Goal: Information Seeking & Learning: Understand process/instructions

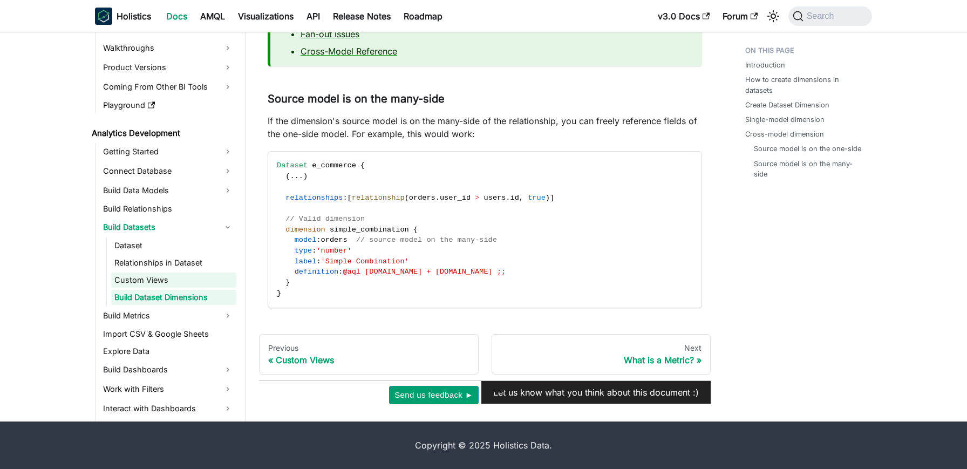
scroll to position [34, 0]
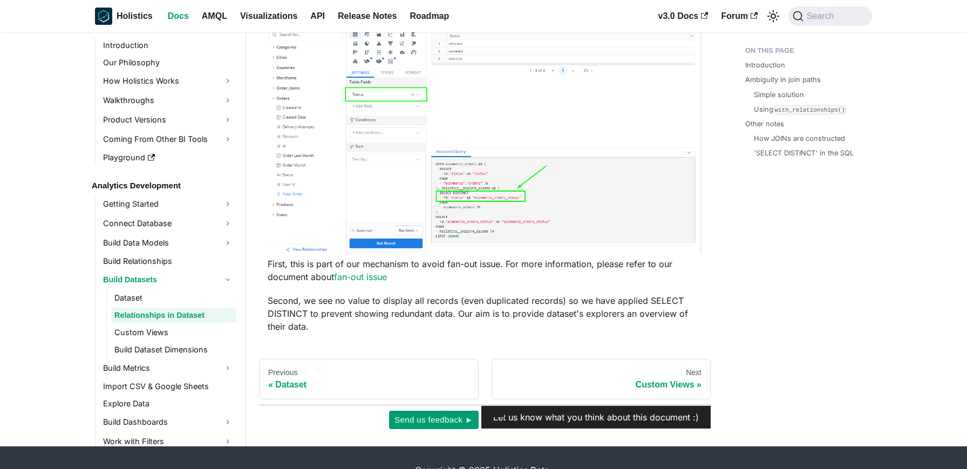
scroll to position [3194, 0]
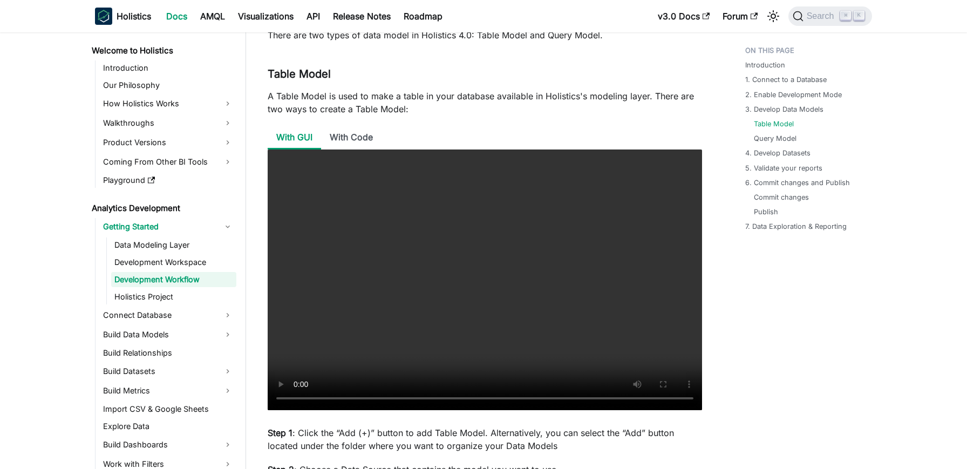
scroll to position [1291, 0]
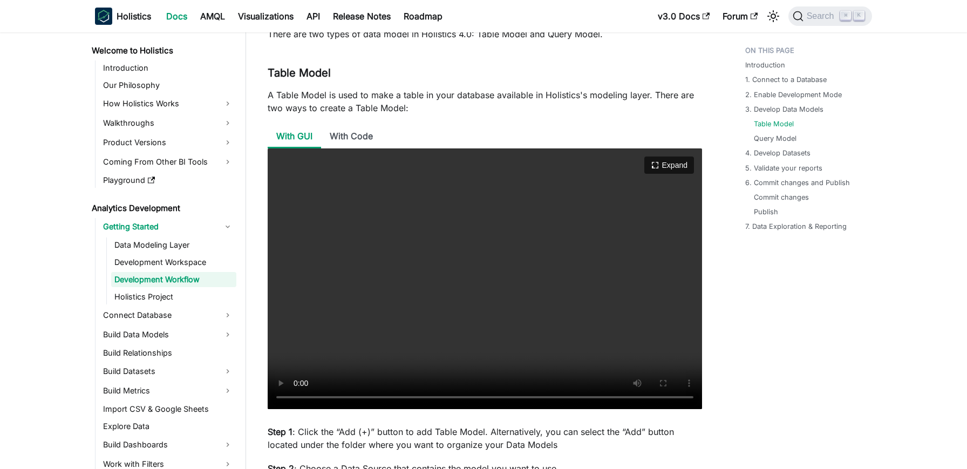
click at [629, 326] on video "Your browser does not support embedding video, but you can download it ." at bounding box center [485, 278] width 435 height 261
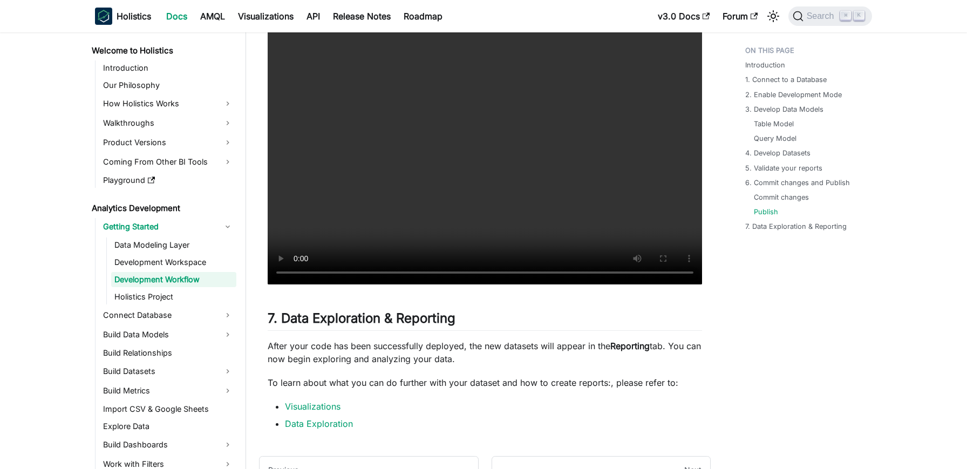
scroll to position [4689, 0]
